Goal: Use online tool/utility: Use online tool/utility

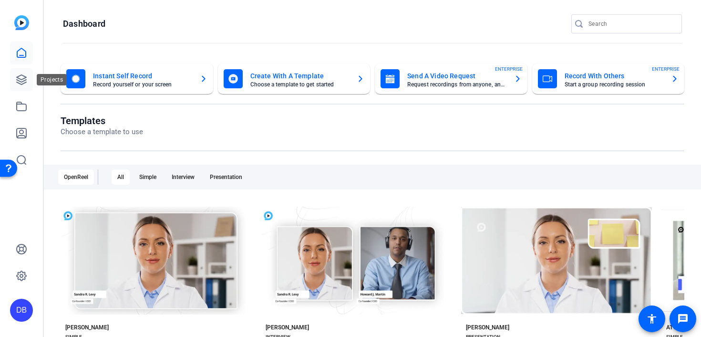
click at [27, 81] on link at bounding box center [21, 79] width 23 height 23
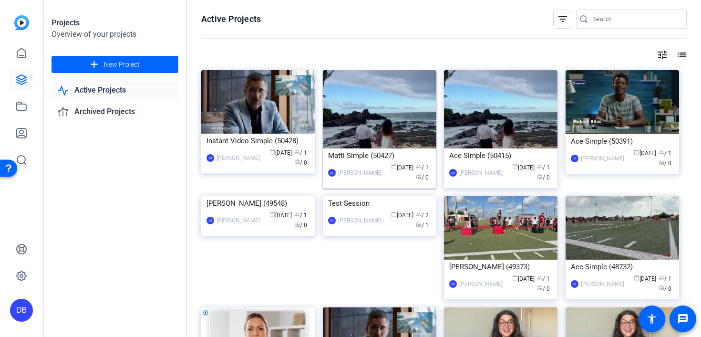
click at [359, 158] on div "Matti Simple (50427)" at bounding box center [379, 155] width 103 height 14
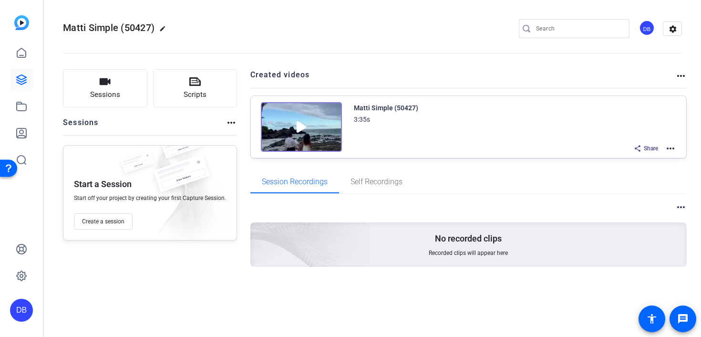
click at [674, 147] on mat-icon "more_horiz" at bounding box center [670, 148] width 11 height 11
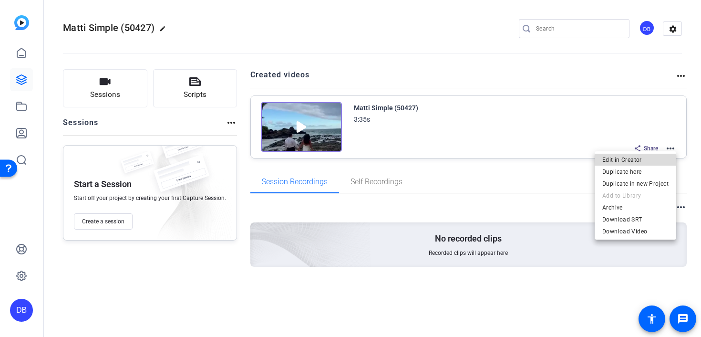
click at [639, 162] on span "Edit in Creator" at bounding box center [635, 159] width 66 height 11
